Goal: Check status: Check status

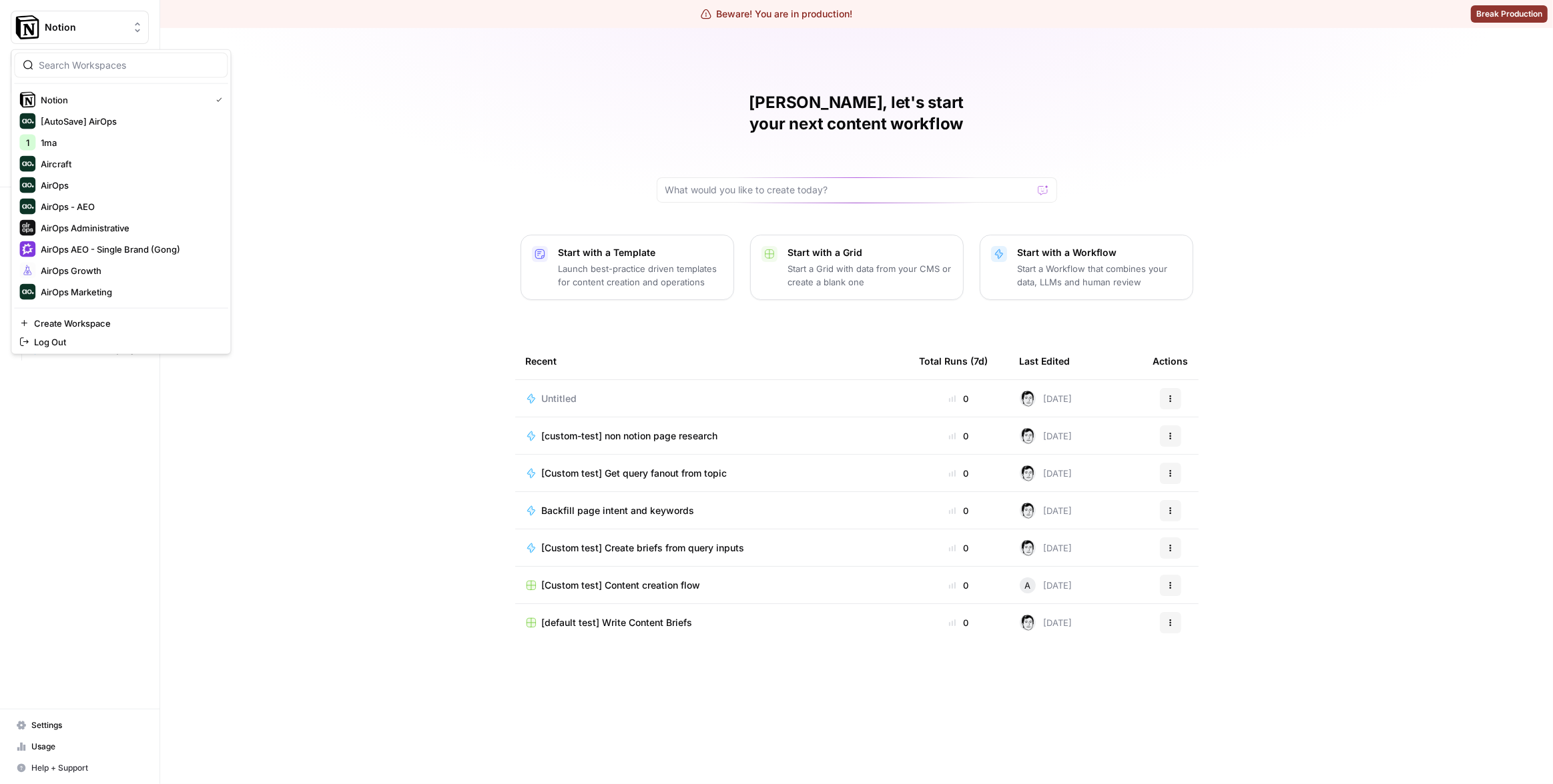
click at [123, 38] on button "Notion" at bounding box center [80, 28] width 138 height 33
type input "synt"
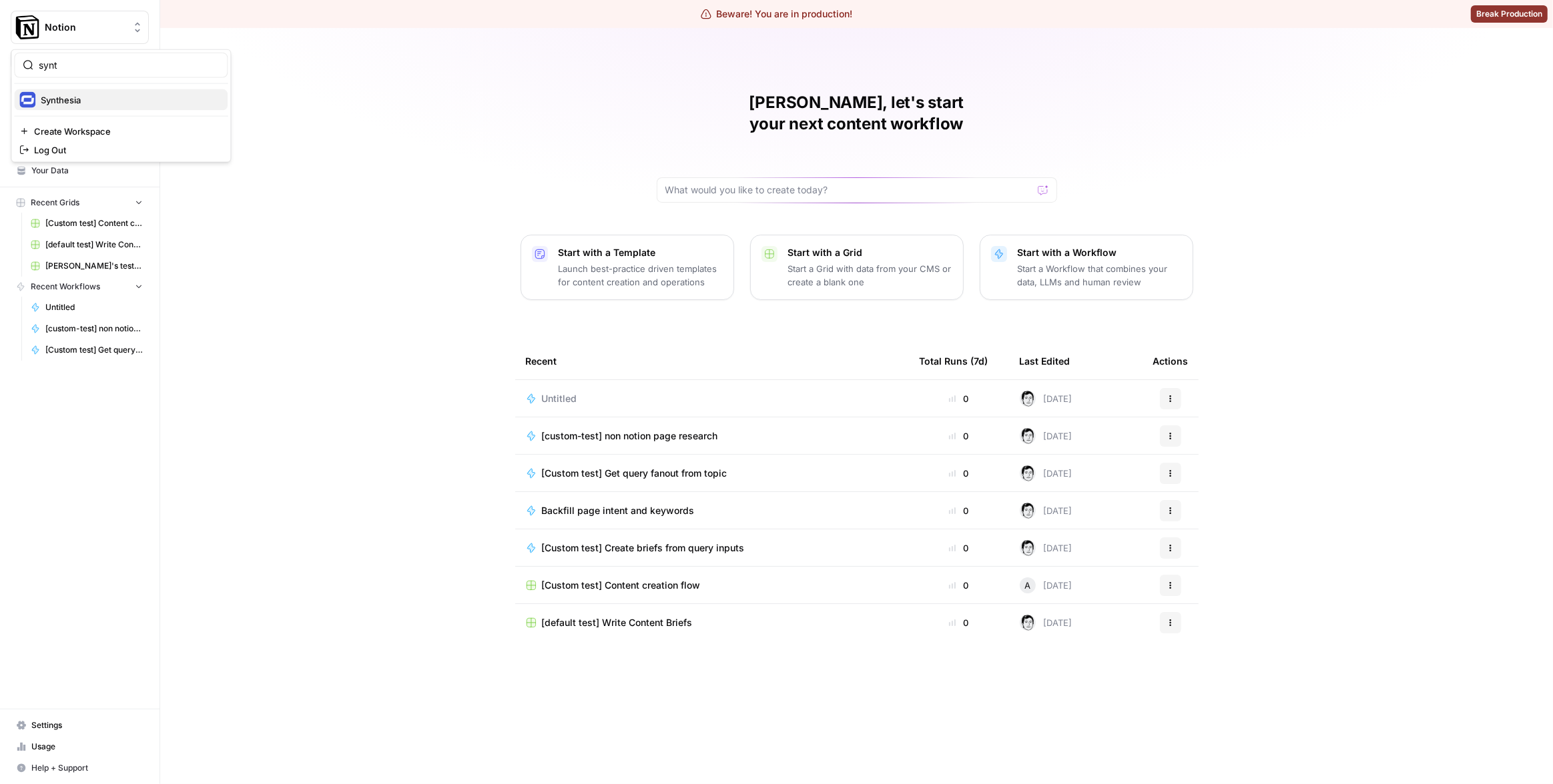
click at [157, 96] on span "Synthesia" at bounding box center [129, 100] width 177 height 13
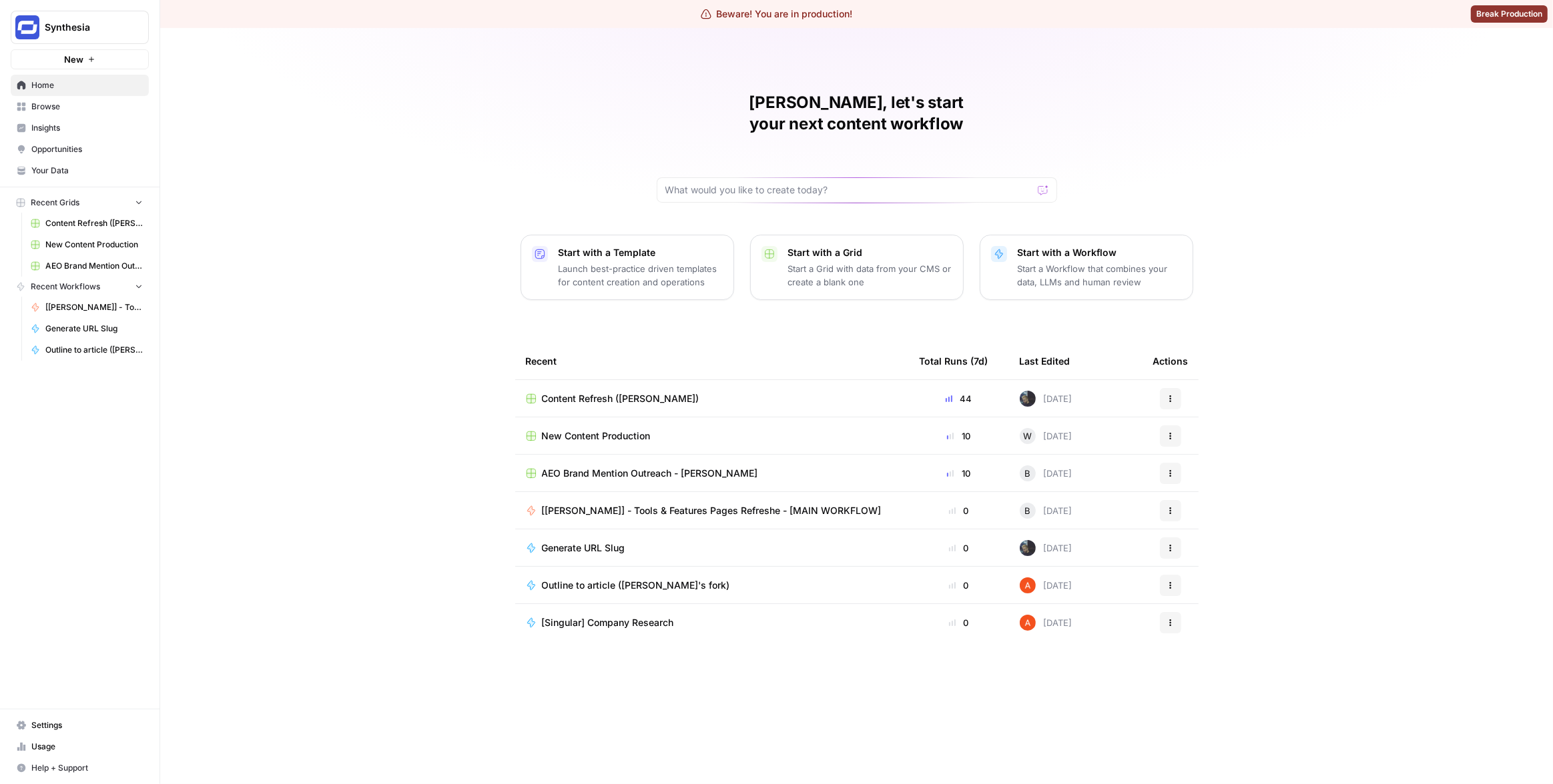
click at [70, 127] on span "Insights" at bounding box center [86, 128] width 111 height 12
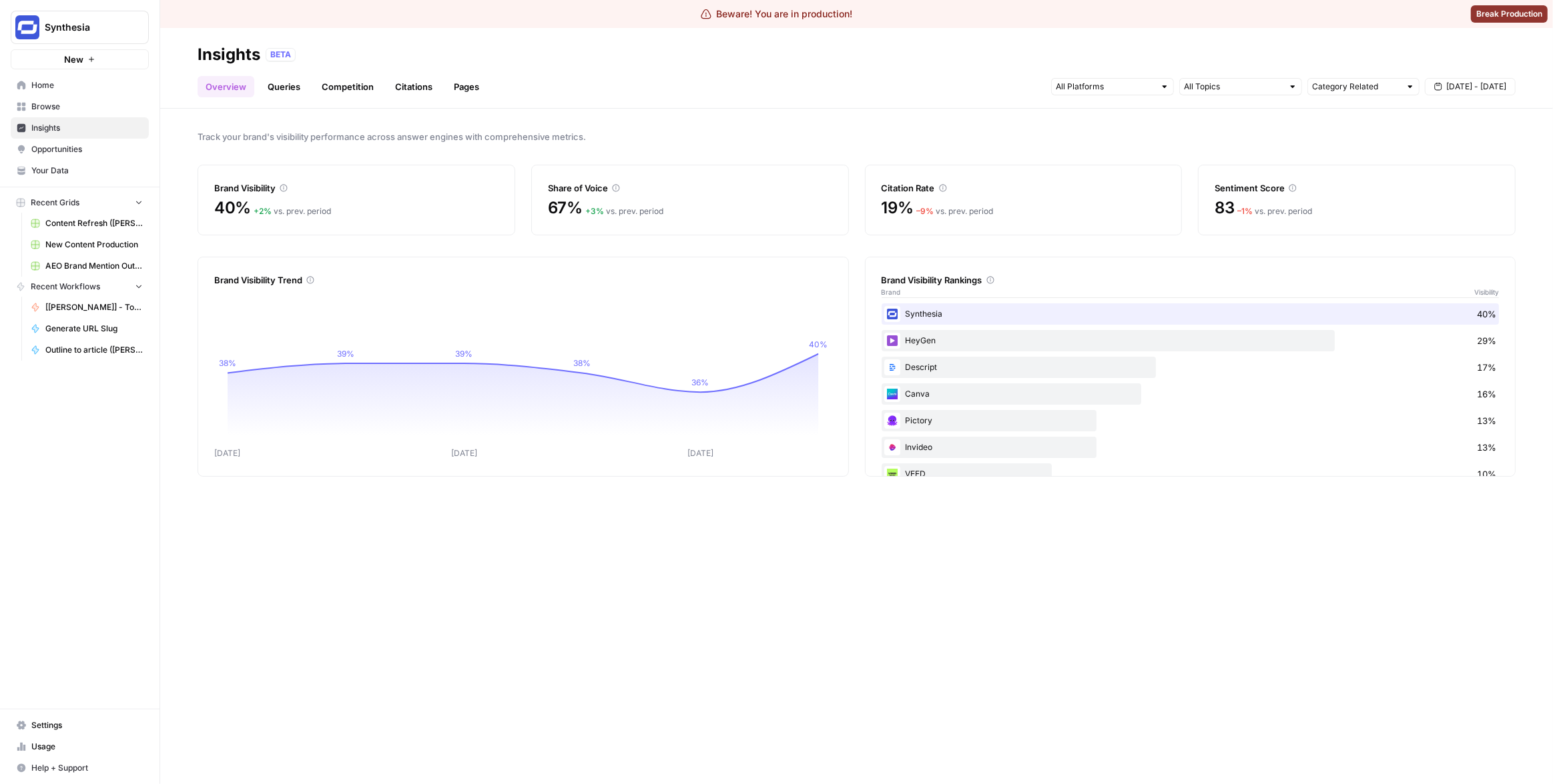
click at [1362, 124] on div "Track your brand's visibility performance across answer engines with comprehens…" at bounding box center [856, 446] width 1392 height 676
click at [1443, 84] on button "[DATE] - [DATE]" at bounding box center [1470, 86] width 91 height 17
click at [1232, 135] on span "Track your brand's visibility performance across answer engines with comprehens…" at bounding box center [856, 136] width 1318 height 13
click at [1457, 82] on span "[DATE] - [DATE]" at bounding box center [1476, 86] width 60 height 12
click at [1439, 229] on div "24" at bounding box center [1435, 232] width 18 height 18
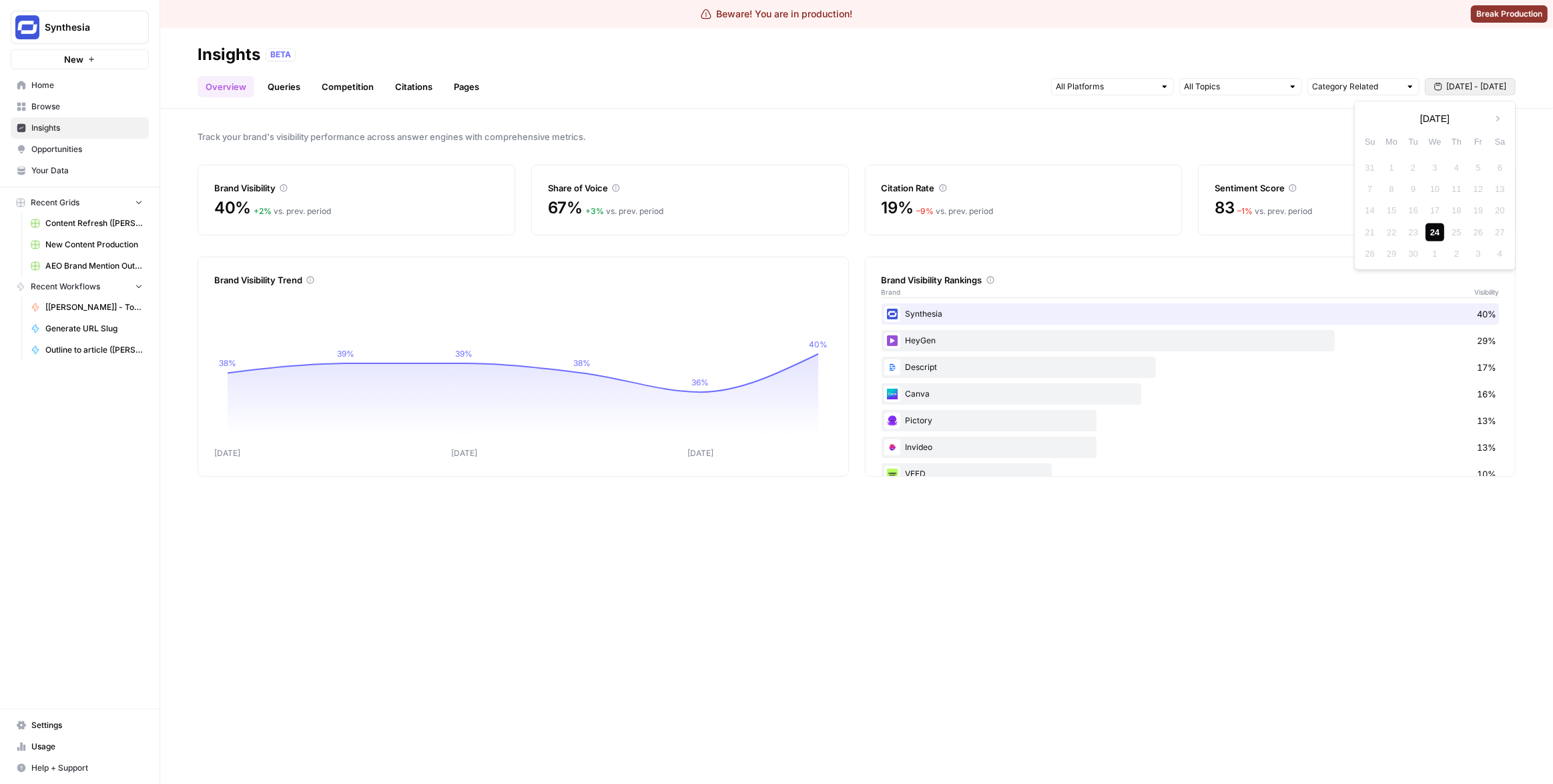
click at [1438, 229] on div "24" at bounding box center [1435, 232] width 18 height 18
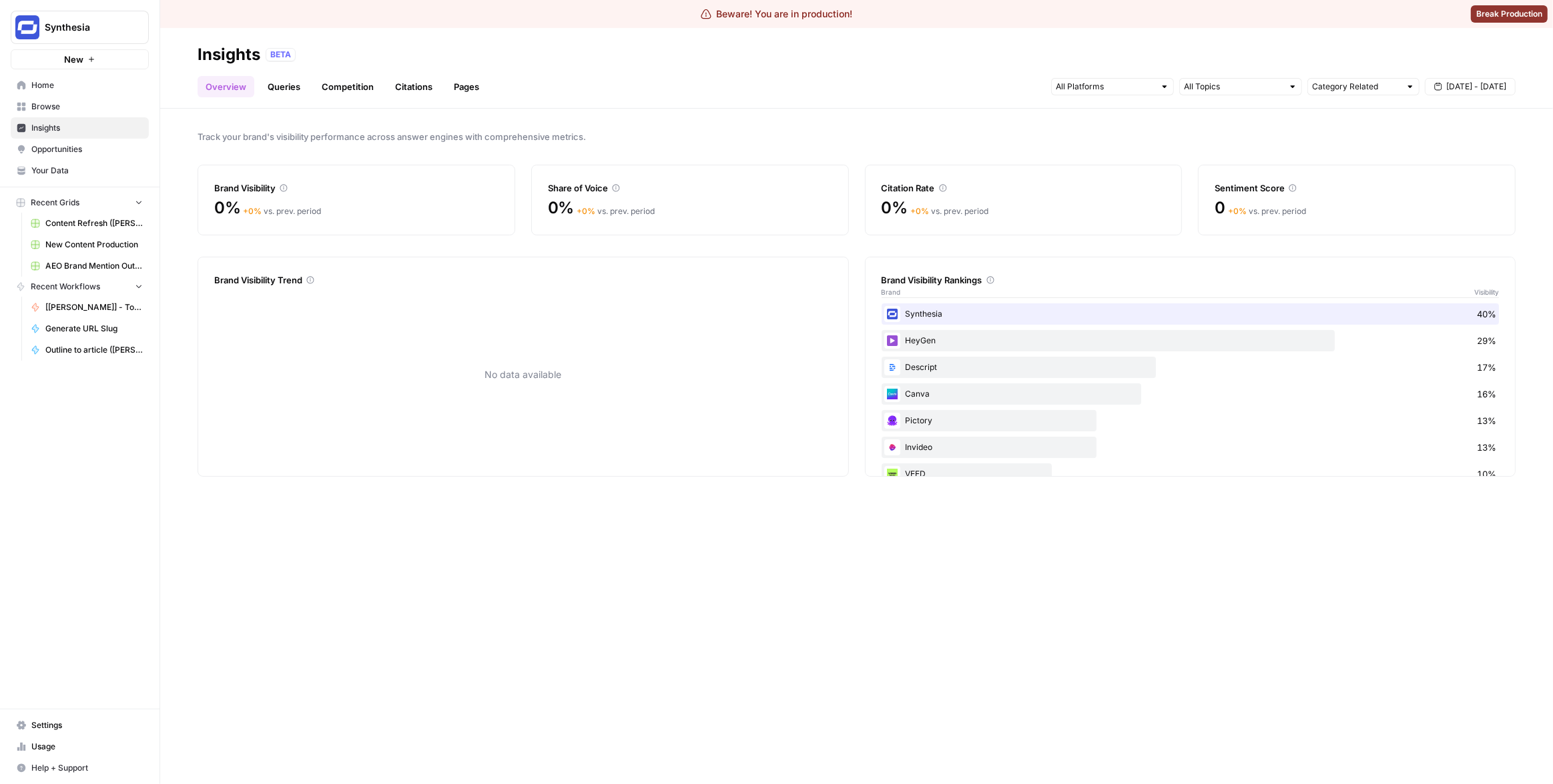
click at [1455, 76] on div "Category Related [DATE] - [DATE]" at bounding box center [1283, 86] width 464 height 21
click at [1449, 83] on span "[DATE] - [DATE]" at bounding box center [1476, 86] width 60 height 12
click at [1369, 114] on icon "button" at bounding box center [1372, 118] width 9 height 9
click at [1388, 160] on div "30" at bounding box center [1392, 167] width 18 height 18
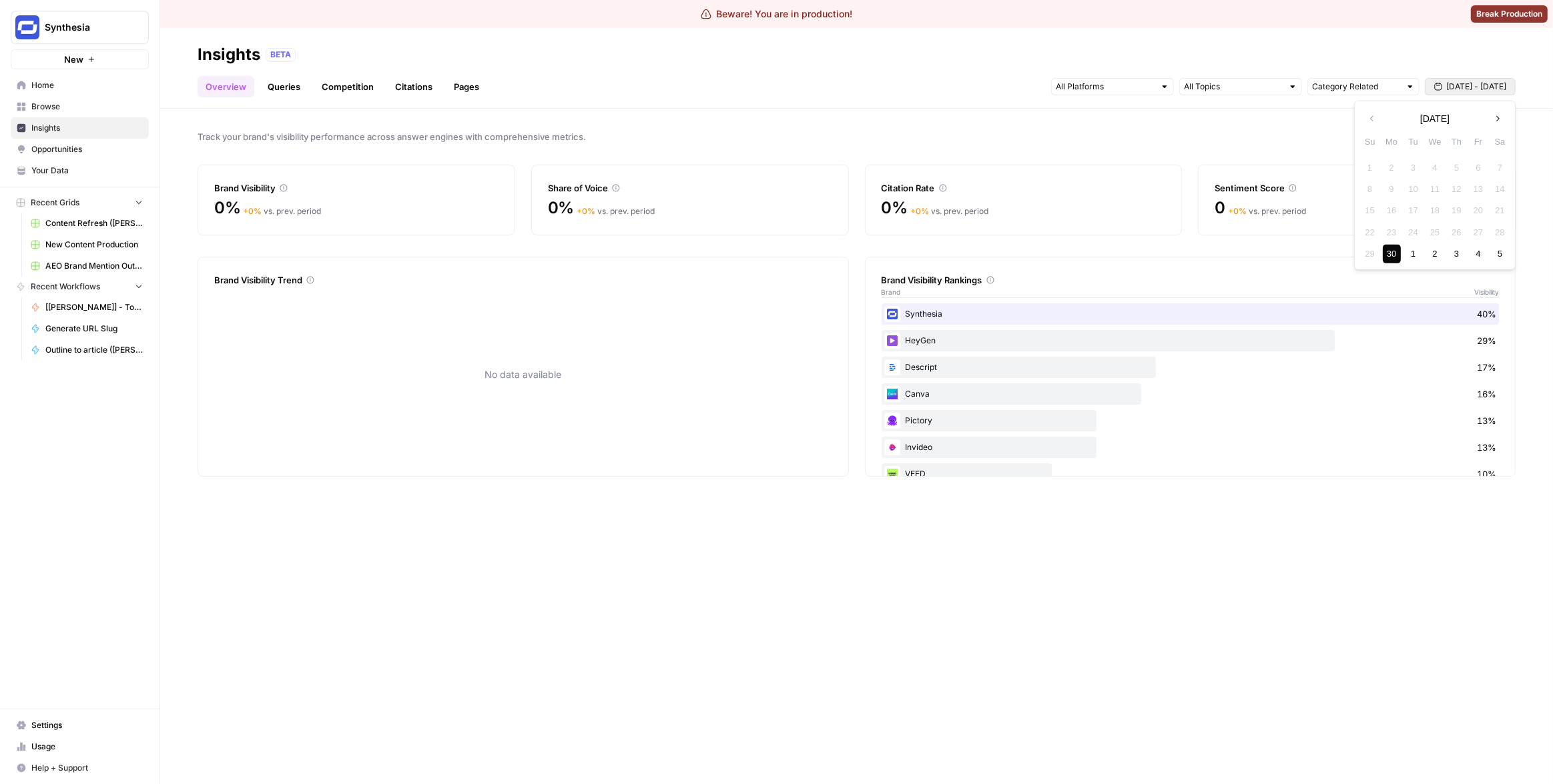
click at [1499, 115] on icon "button" at bounding box center [1497, 118] width 9 height 9
click at [1432, 256] on div "30" at bounding box center [1435, 253] width 18 height 18
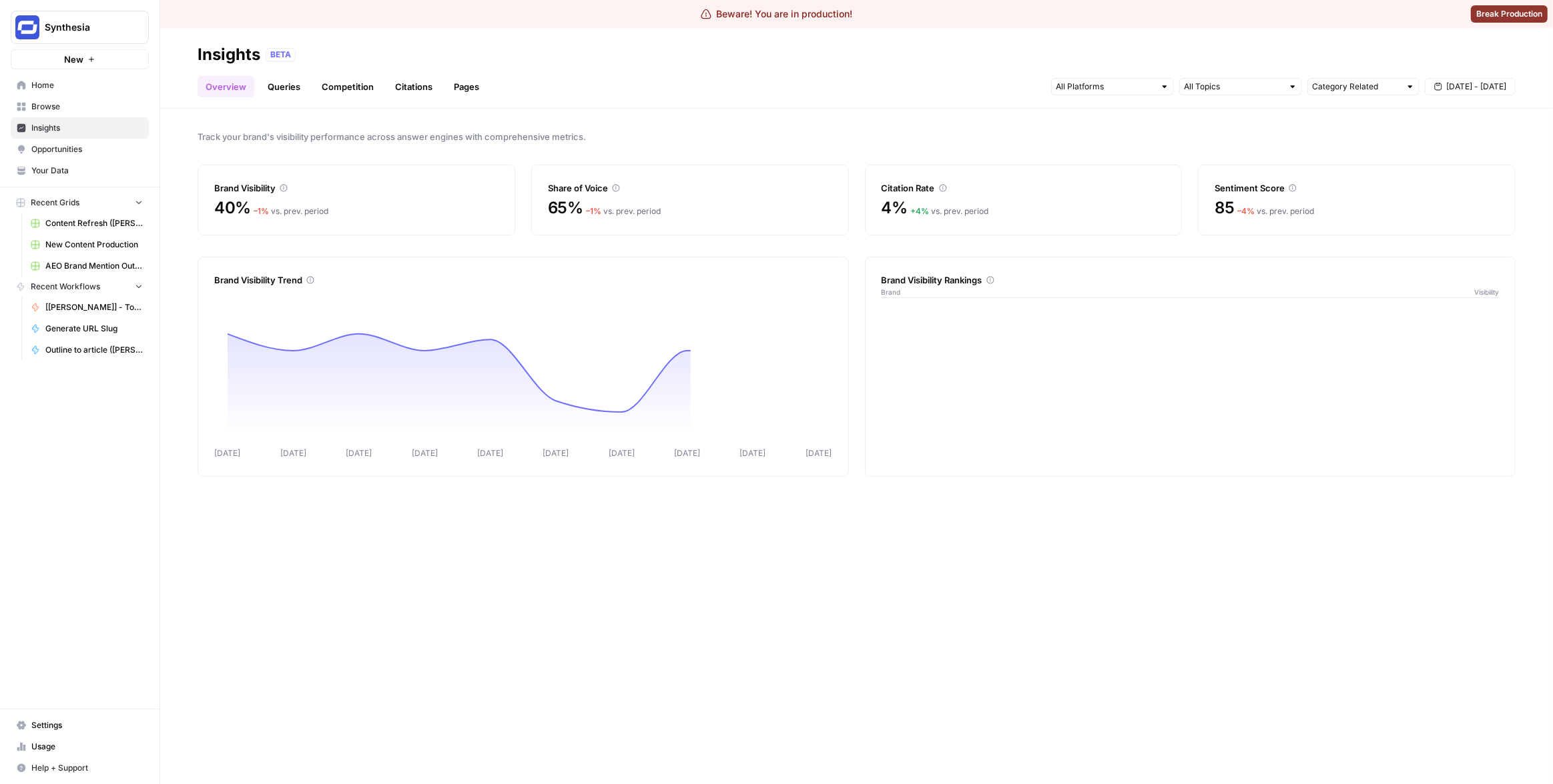
drag, startPoint x: 935, startPoint y: 126, endPoint x: 901, endPoint y: 136, distance: 35.4
click at [869, 147] on div "Track your brand's visibility performance across answer engines with comprehens…" at bounding box center [856, 446] width 1392 height 676
